Goal: Task Accomplishment & Management: Manage account settings

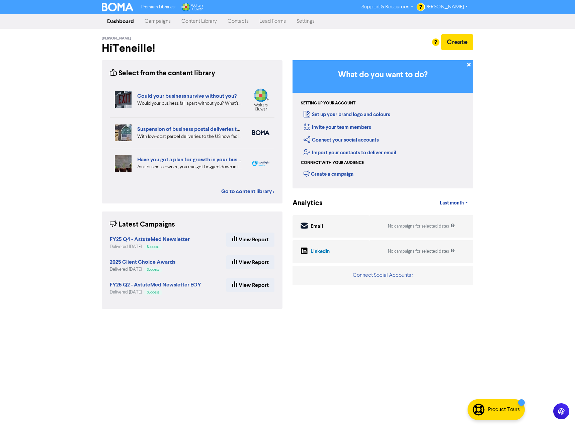
click at [239, 24] on link "Contacts" at bounding box center [238, 21] width 32 height 13
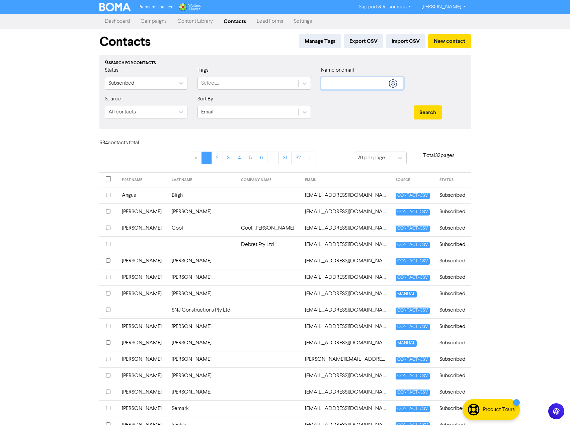
click at [341, 79] on input "text" at bounding box center [362, 83] width 83 height 13
click at [344, 86] on input "[EMAIL_ADDRESS][DOMAIN_NAME]" at bounding box center [362, 83] width 83 height 13
click at [414, 105] on button "Search" at bounding box center [428, 112] width 28 height 14
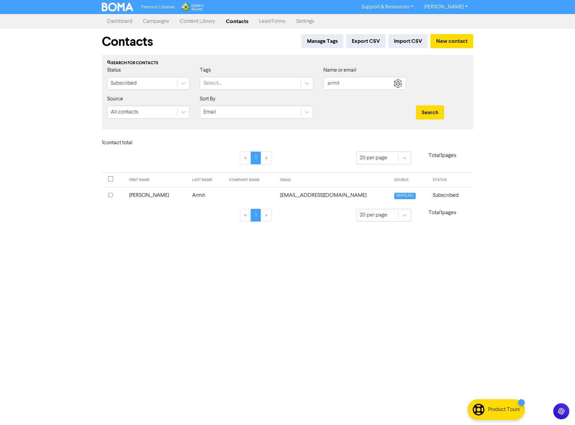
click at [111, 196] on input "checkbox" at bounding box center [110, 195] width 4 height 4
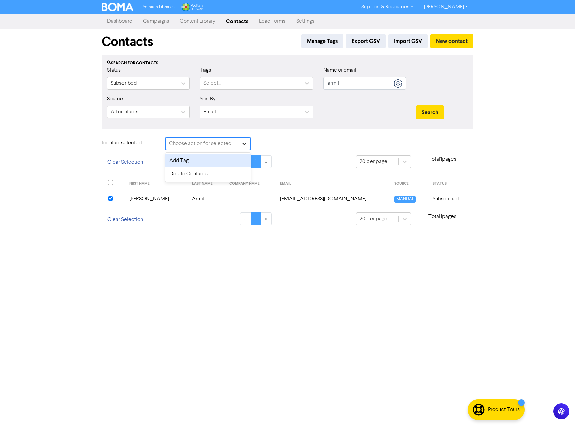
click at [241, 143] on icon at bounding box center [244, 143] width 7 height 7
click at [186, 170] on div "Delete Contacts" at bounding box center [207, 173] width 85 height 13
click at [270, 147] on button "Delete 1 contact" at bounding box center [285, 144] width 49 height 14
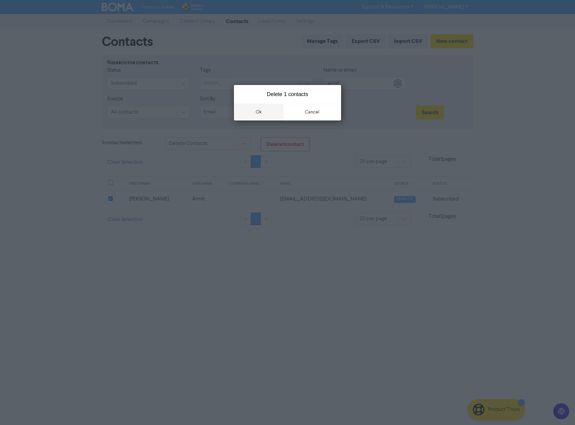
click at [261, 110] on button "ok" at bounding box center [259, 112] width 50 height 17
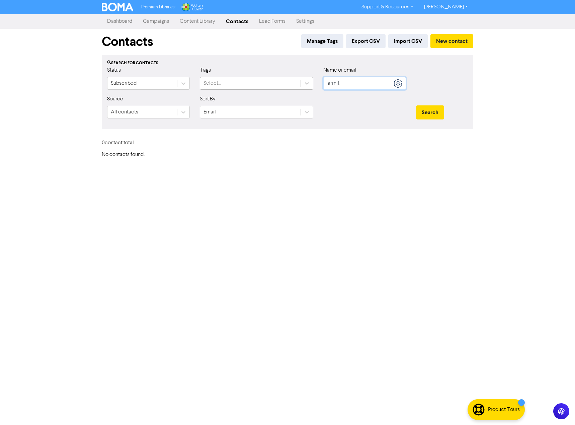
drag, startPoint x: 349, startPoint y: 84, endPoint x: 297, endPoint y: 81, distance: 52.6
click at [297, 81] on div "Status Subscribed Tags Select... Name or email armit" at bounding box center [287, 80] width 371 height 29
click at [416, 105] on button "Search" at bounding box center [430, 112] width 28 height 14
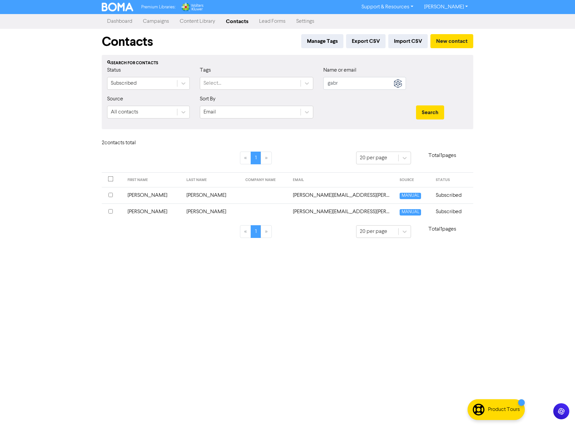
click at [111, 213] on input "checkbox" at bounding box center [110, 211] width 4 height 4
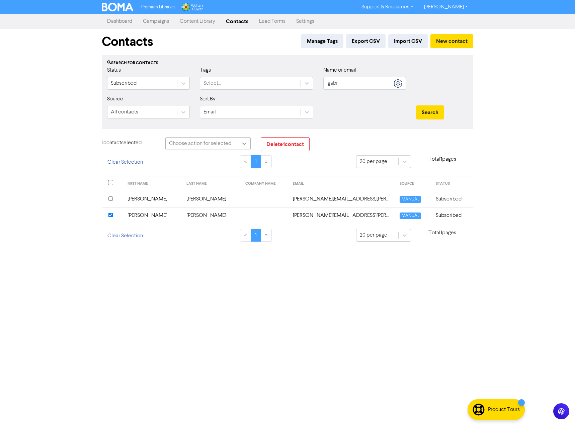
click at [246, 144] on icon at bounding box center [244, 143] width 7 height 7
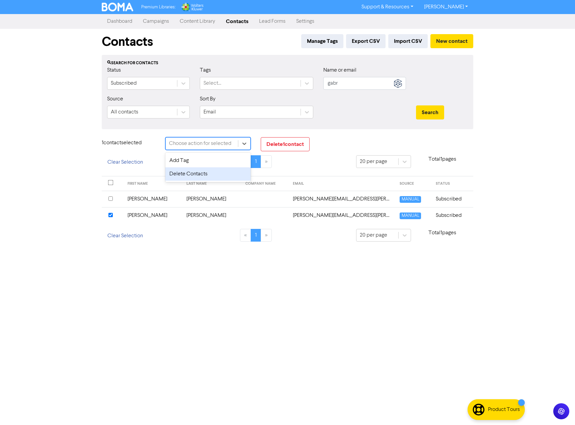
click at [220, 173] on div "Delete Contacts" at bounding box center [207, 173] width 85 height 13
click at [290, 143] on button "Delete 1 contact" at bounding box center [285, 144] width 49 height 14
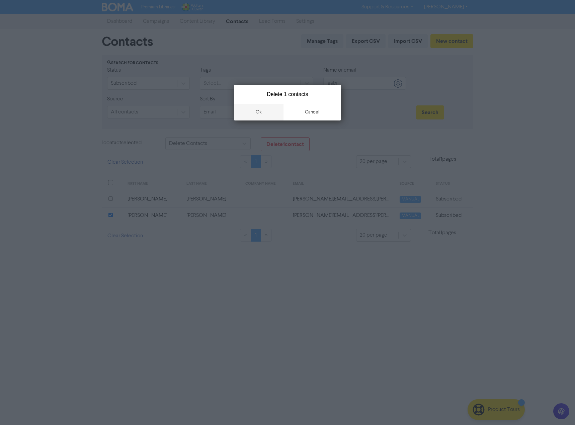
click at [263, 115] on button "ok" at bounding box center [259, 112] width 50 height 17
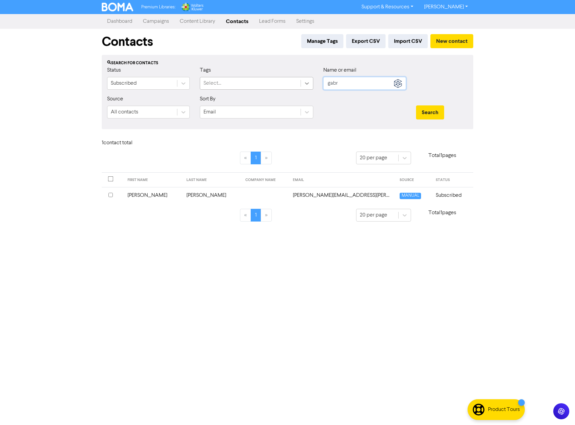
drag, startPoint x: 345, startPoint y: 87, endPoint x: 303, endPoint y: 88, distance: 42.2
click at [303, 88] on div "Status Subscribed Tags Select... Name or email gabr" at bounding box center [287, 80] width 371 height 29
type input "[PERSON_NAME]"
click at [416, 105] on button "Search" at bounding box center [430, 112] width 28 height 14
